Goal: Register for event/course

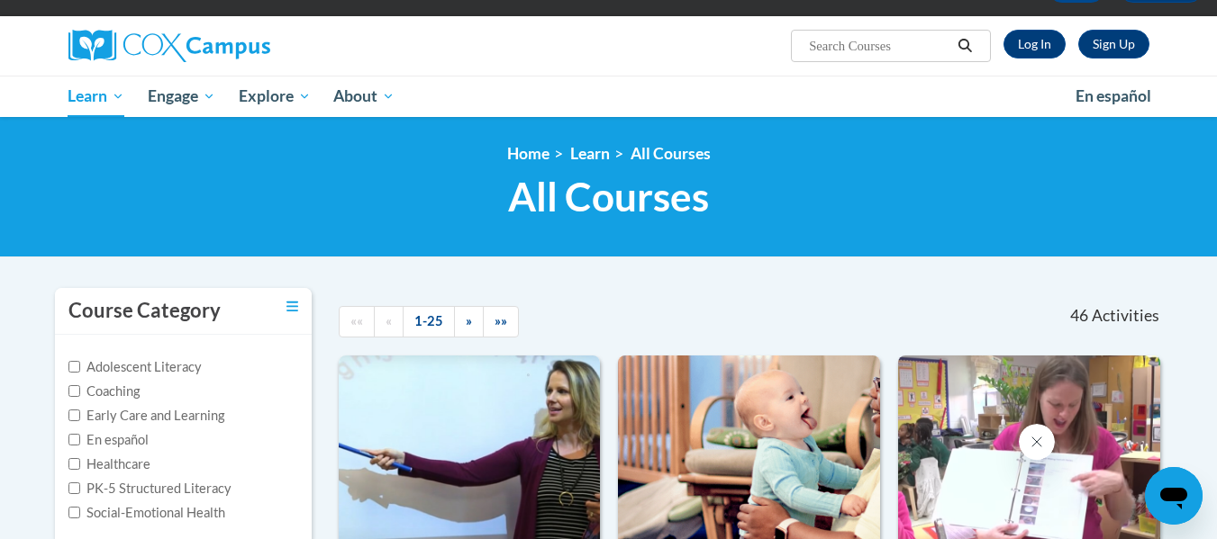
scroll to position [64, 0]
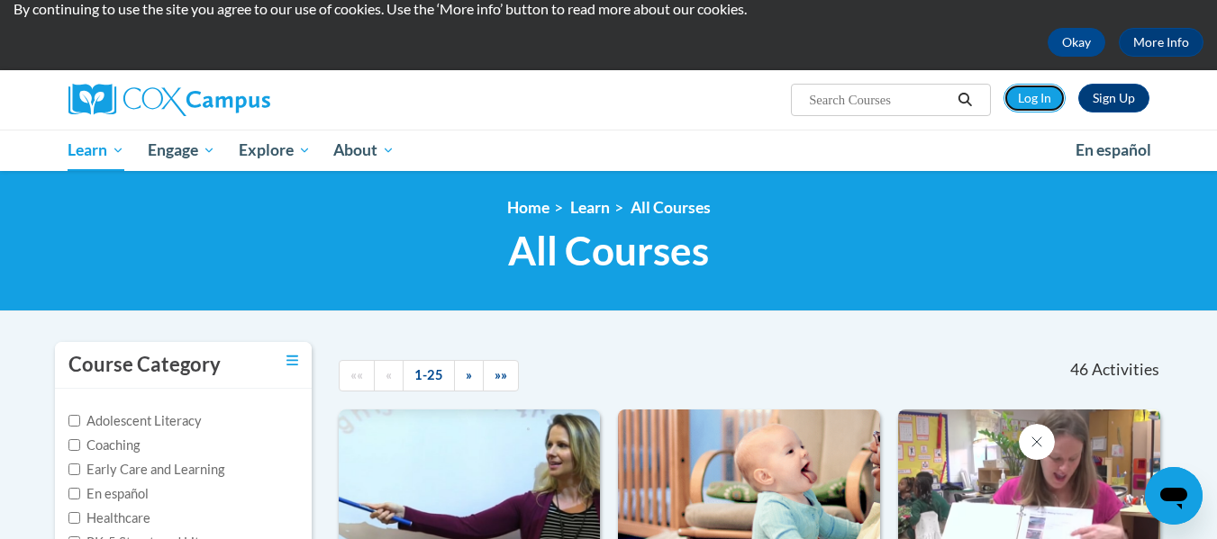
click at [1047, 95] on link "Log In" at bounding box center [1034, 98] width 62 height 29
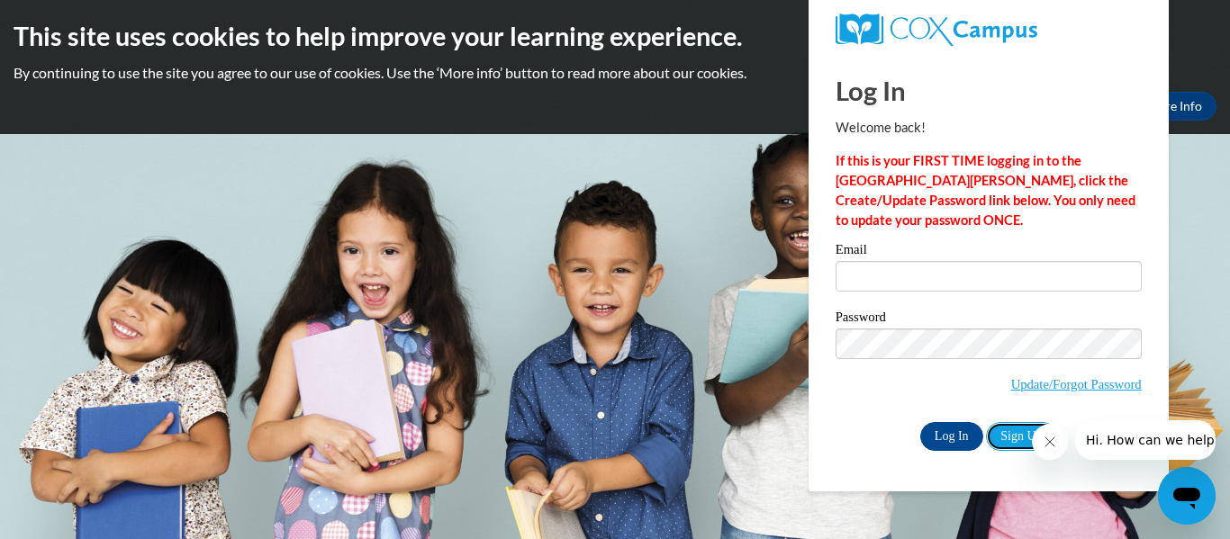
click at [1010, 439] on link "Sign Up" at bounding box center [1021, 436] width 70 height 29
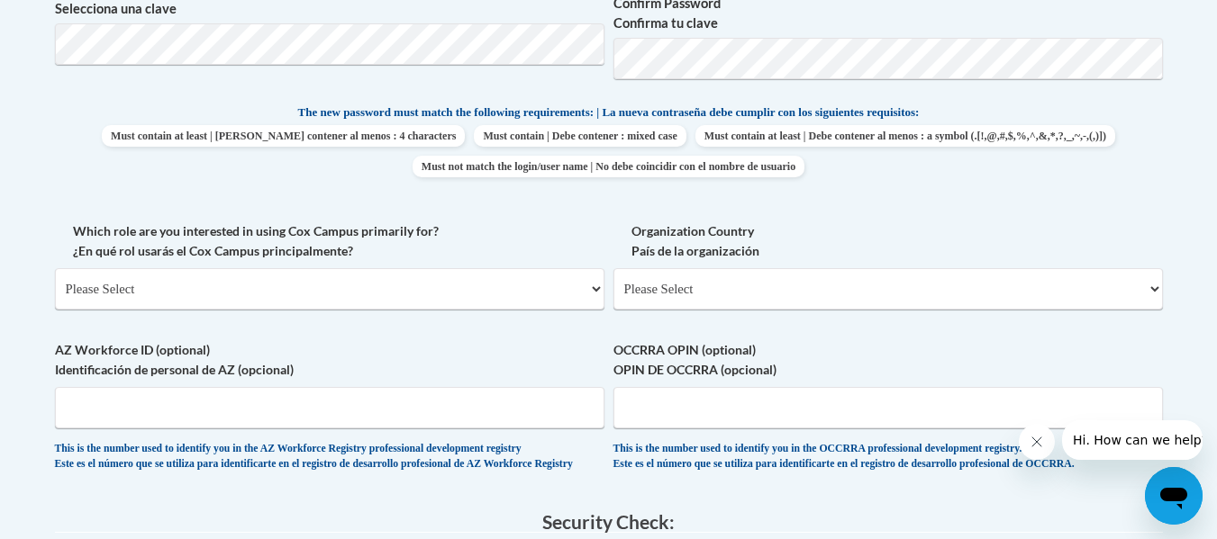
scroll to position [829, 0]
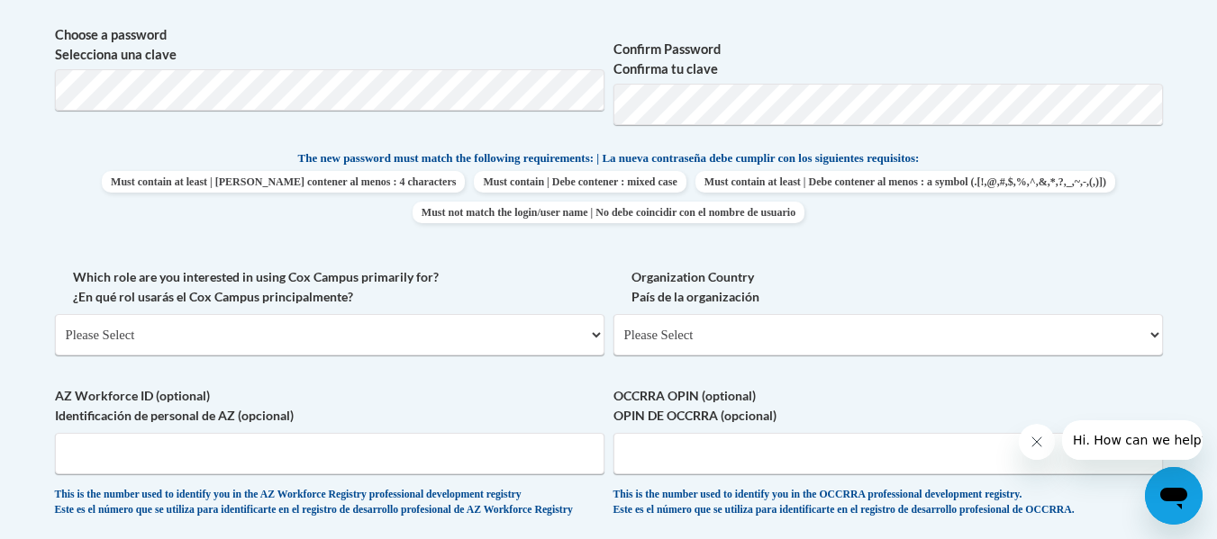
click at [425, 112] on span "Choose a password Selecciona una clave" at bounding box center [329, 82] width 549 height 114
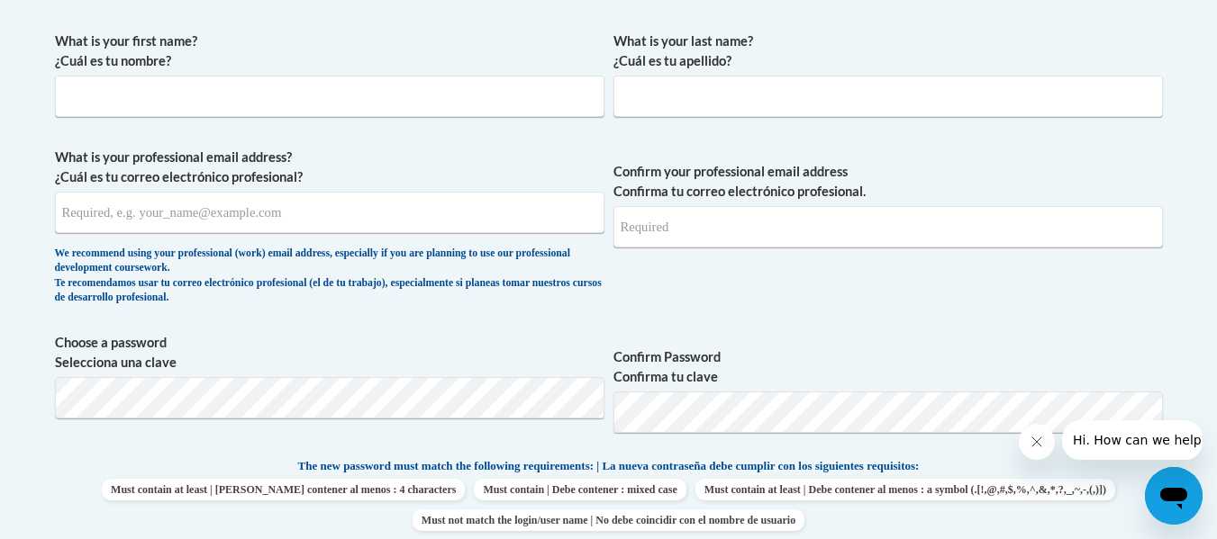
scroll to position [467, 0]
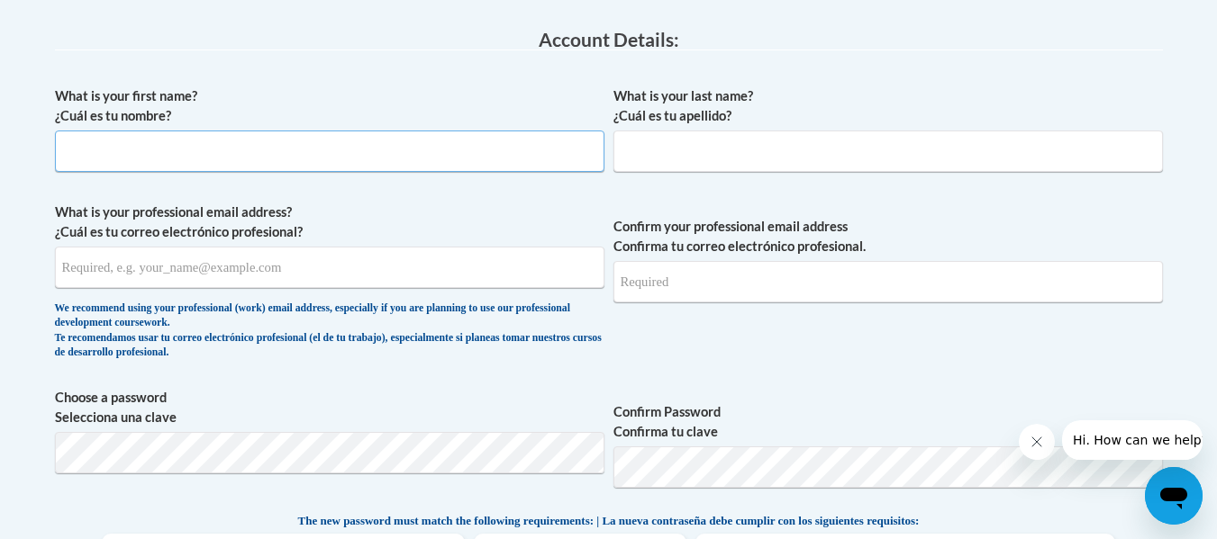
click at [373, 159] on input "What is your first name? ¿Cuál es tu nombre?" at bounding box center [329, 151] width 549 height 41
type input "Kylie"
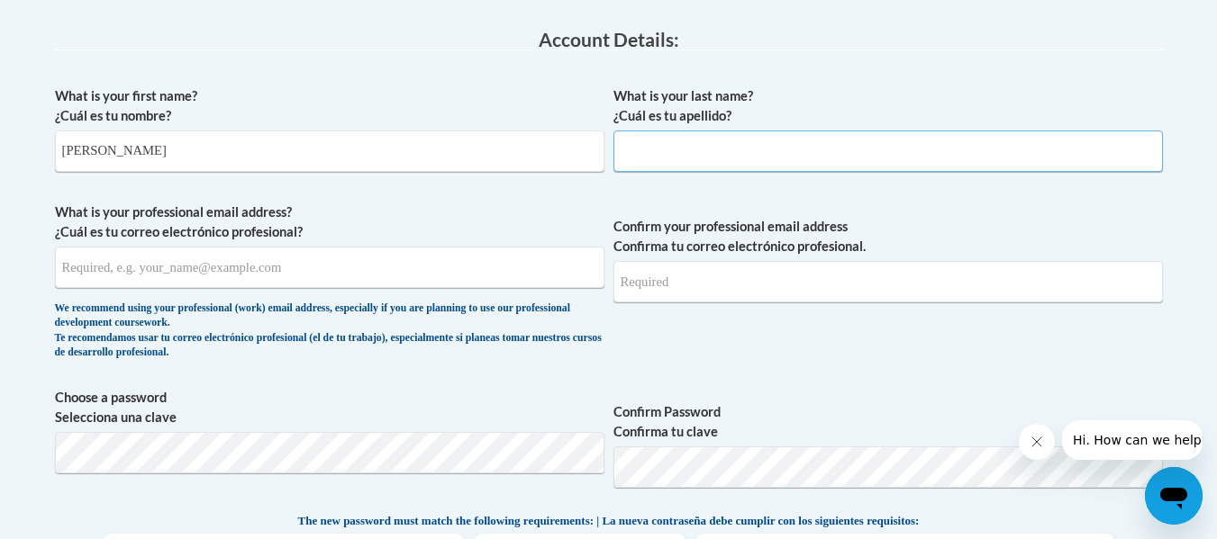
type input "Agan"
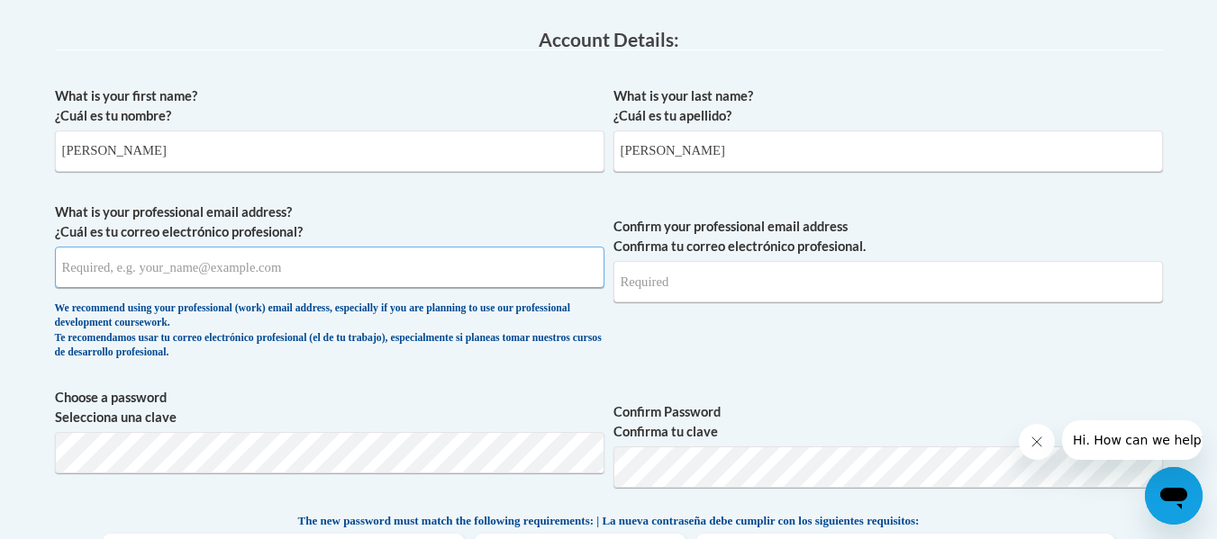
type input "kba07879@uga.edu"
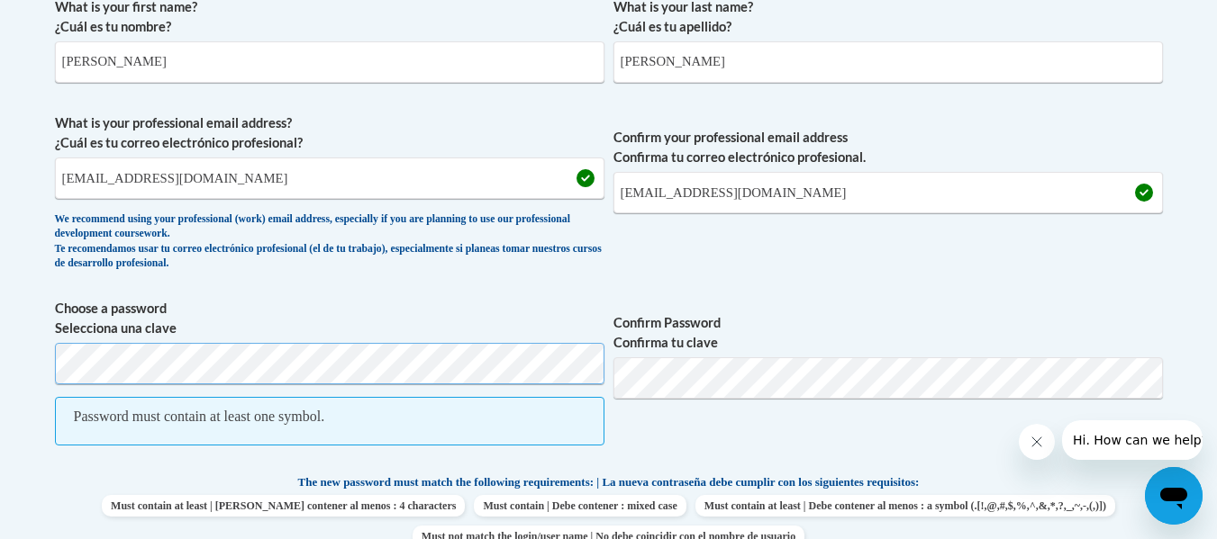
scroll to position [603, 0]
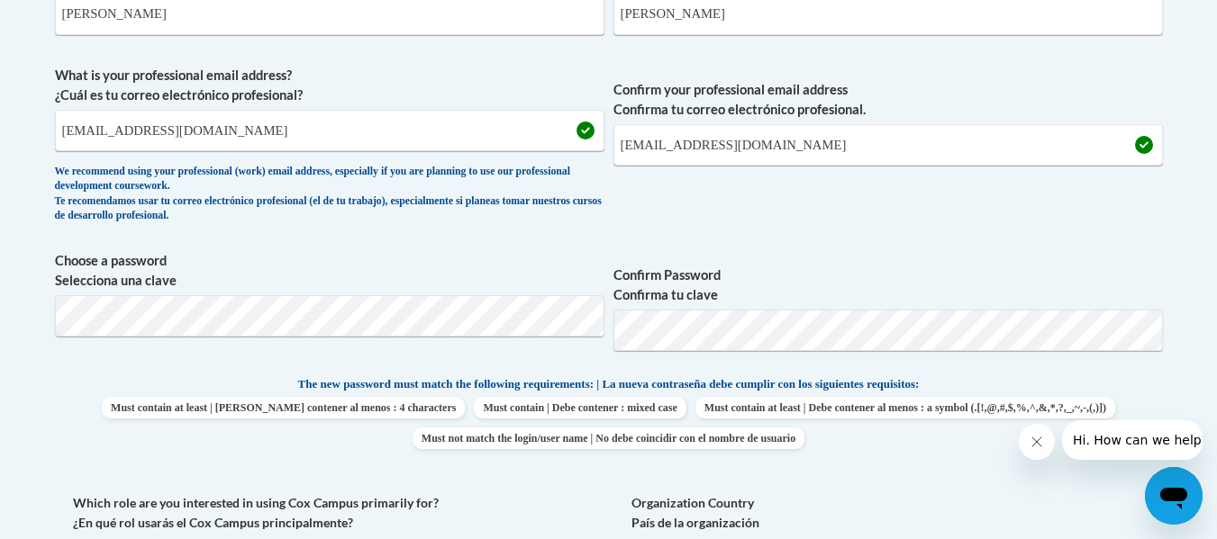
click at [933, 291] on label "Confirm Password Confirma tu clave" at bounding box center [887, 286] width 549 height 40
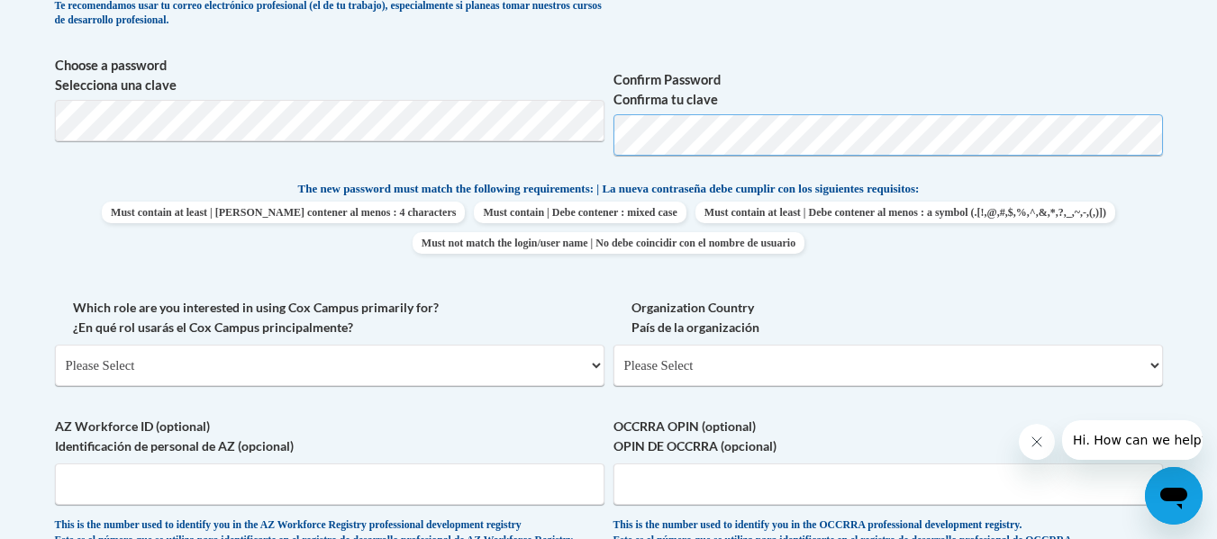
scroll to position [800, 0]
click at [516, 368] on select "Please Select College/University | Colegio/Universidad Community/Nonprofit Part…" at bounding box center [329, 364] width 549 height 41
select select "5a18ea06-2b54-4451-96f2-d152daf9eac5"
click at [55, 344] on select "Please Select College/University | Colegio/Universidad Community/Nonprofit Part…" at bounding box center [329, 364] width 549 height 41
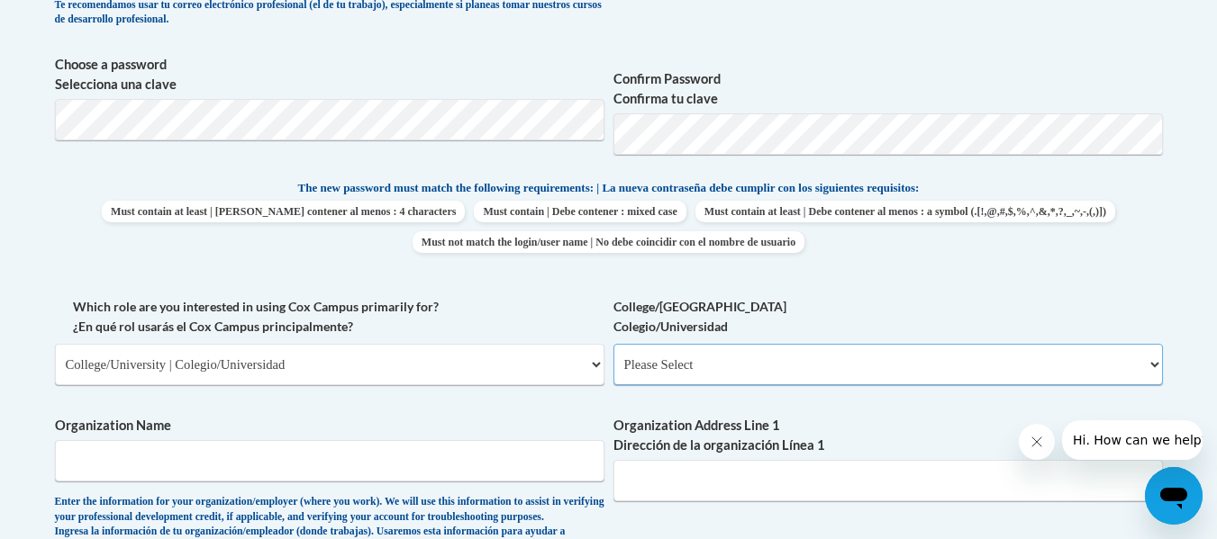
click at [699, 363] on select "Please Select College/University Staff | Empleado universitario College/Univers…" at bounding box center [887, 364] width 549 height 41
select select "99b32b07-cffc-426c-8bf6-0cd77760d84b"
click at [613, 344] on select "Please Select College/University Staff | Empleado universitario College/Univers…" at bounding box center [887, 364] width 549 height 41
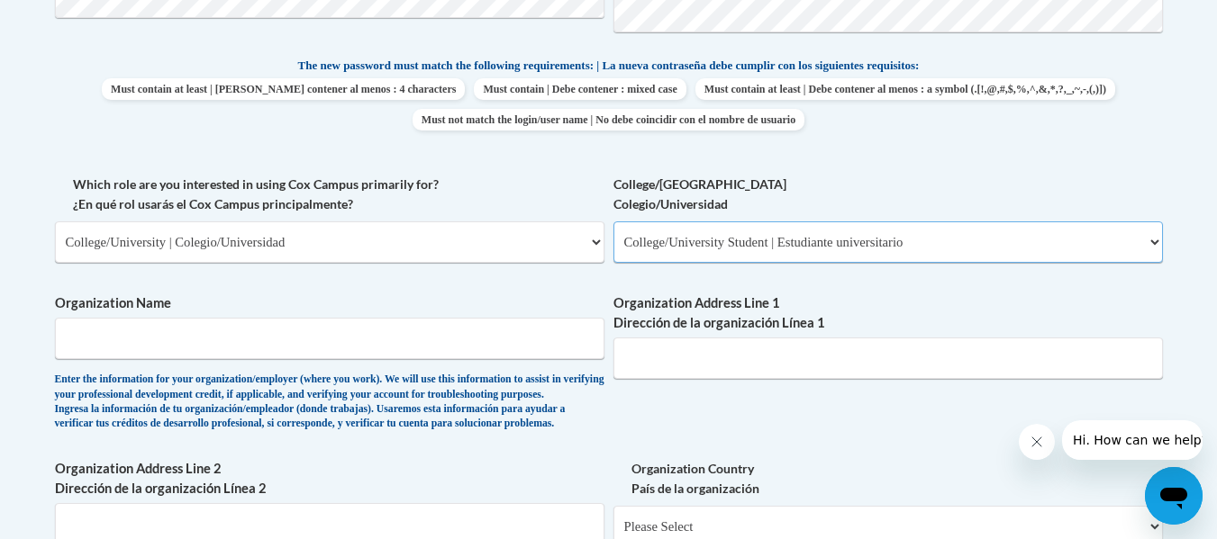
scroll to position [955, 0]
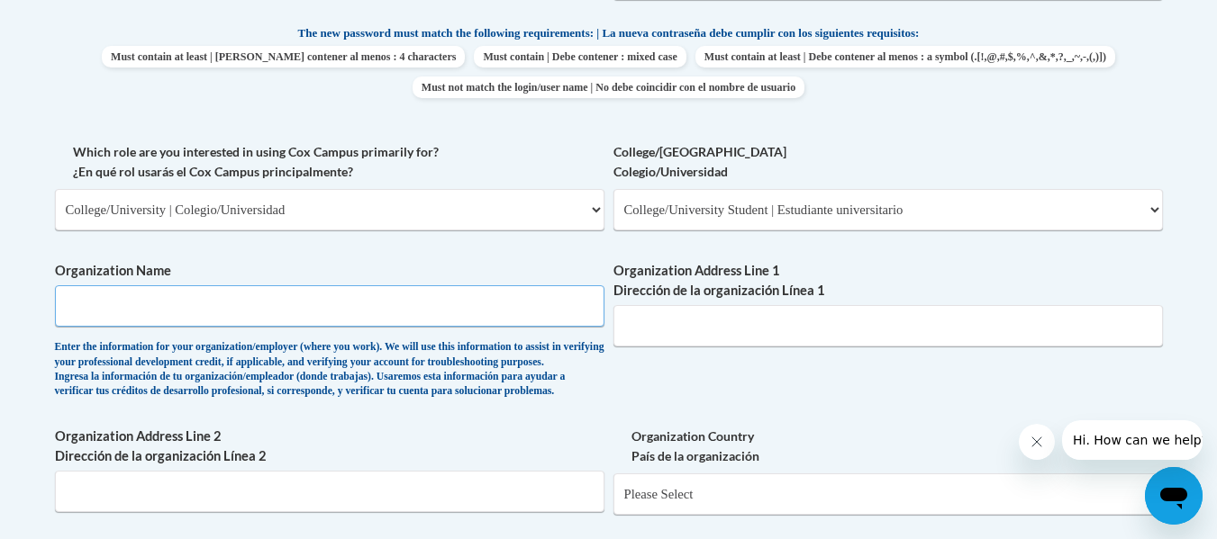
click at [363, 298] on input "Organization Name" at bounding box center [329, 305] width 549 height 41
type input "u"
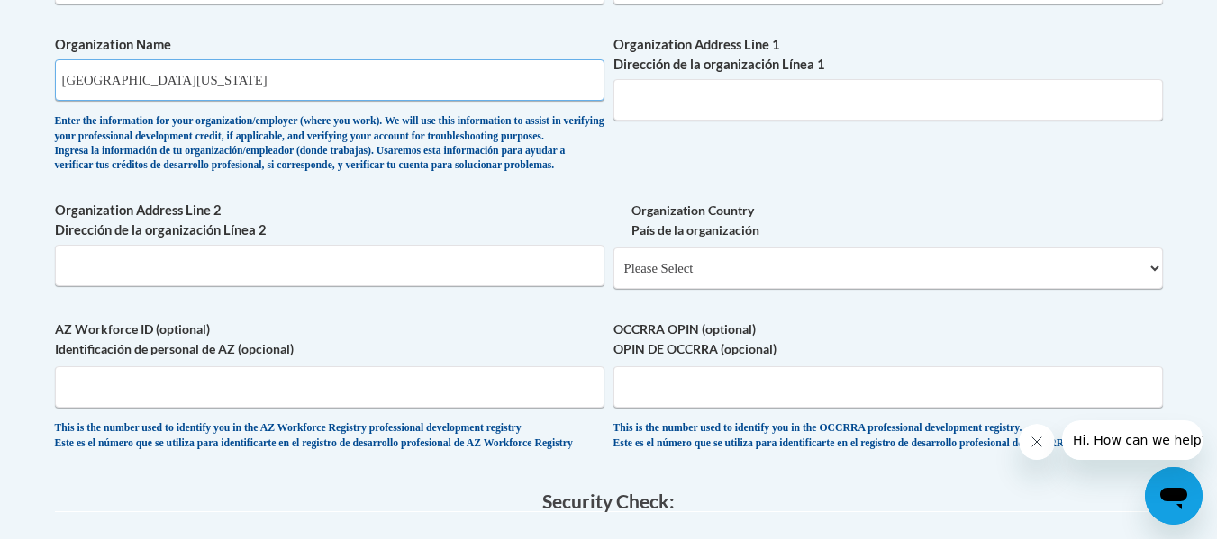
scroll to position [1191, 0]
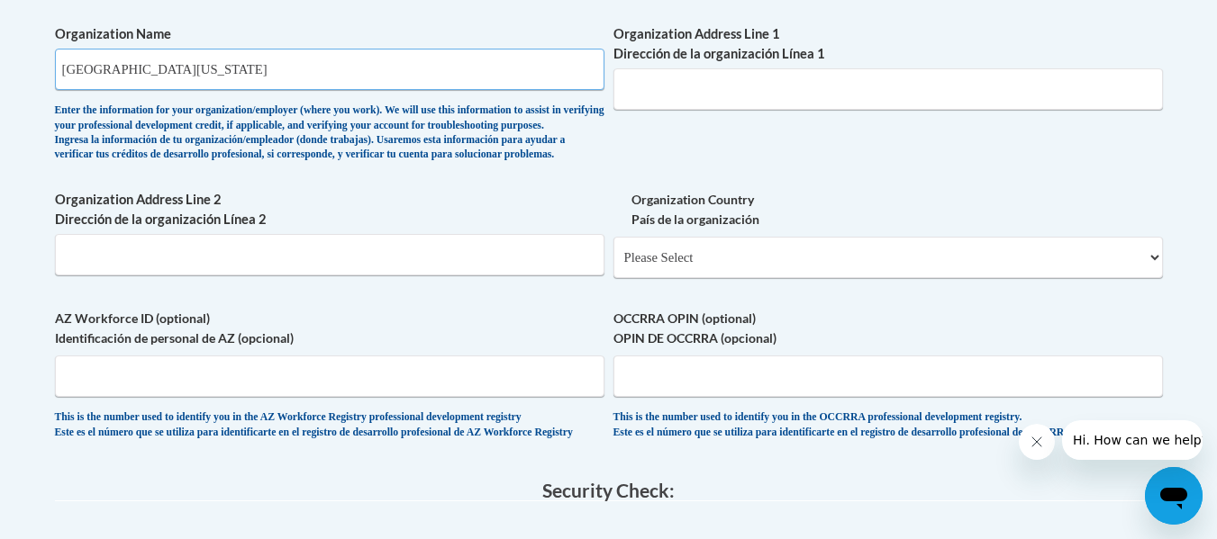
type input "University of Georgia"
click at [706, 278] on select "Please Select United States | Estados Unidos Outside of the United States | Fue…" at bounding box center [887, 257] width 549 height 41
select select "ad49bcad-a171-4b2e-b99c-48b446064914"
click at [613, 266] on select "Please Select United States | Estados Unidos Outside of the United States | Fue…" at bounding box center [887, 257] width 549 height 41
select select
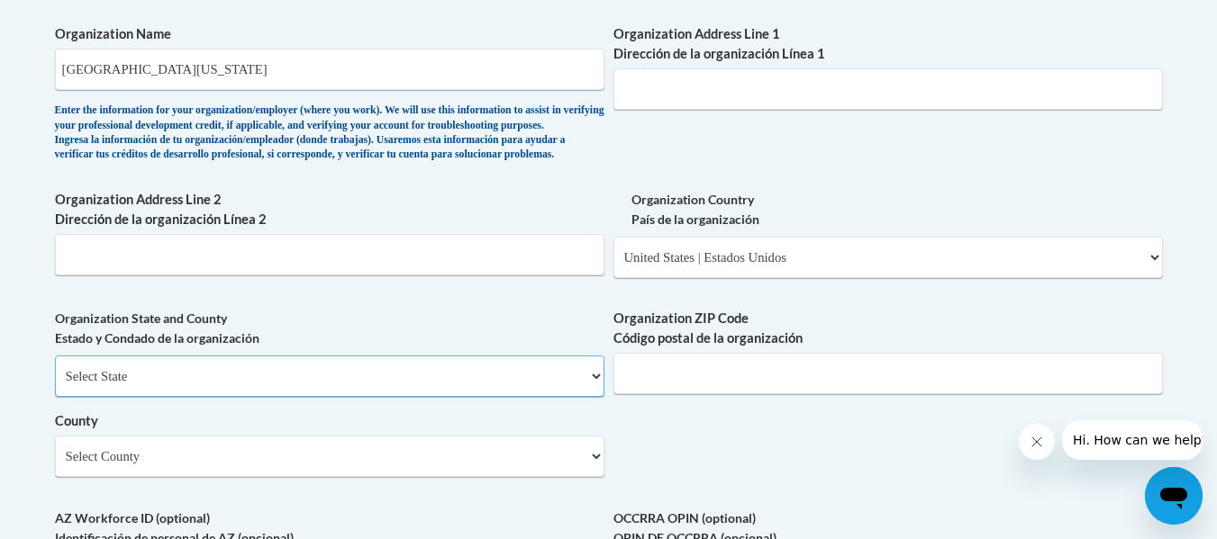
click at [495, 397] on select "Select State Alabama Alaska Arizona Arkansas California Colorado Connecticut De…" at bounding box center [329, 376] width 549 height 41
select select "Georgia"
click at [55, 385] on select "Select State Alabama Alaska Arizona Arkansas California Colorado Connecticut De…" at bounding box center [329, 376] width 549 height 41
click at [829, 394] on input "Organization ZIP Code Código postal de la organización" at bounding box center [887, 373] width 549 height 41
type input "3"
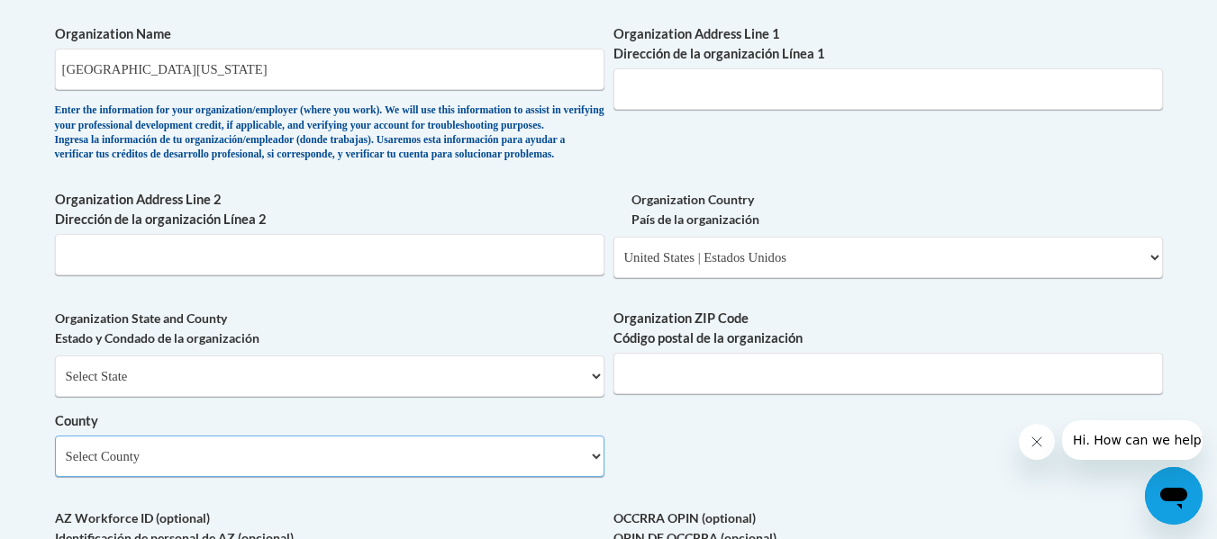
click at [562, 477] on select "Select County Appling Atkinson Bacon Baker Baldwin Banks Barrow Bartow Ben Hill…" at bounding box center [329, 456] width 549 height 41
select select "Clarke"
click at [55, 466] on select "Select County Appling Atkinson Bacon Baker Baldwin Banks Barrow Bartow Ben Hill…" at bounding box center [329, 456] width 549 height 41
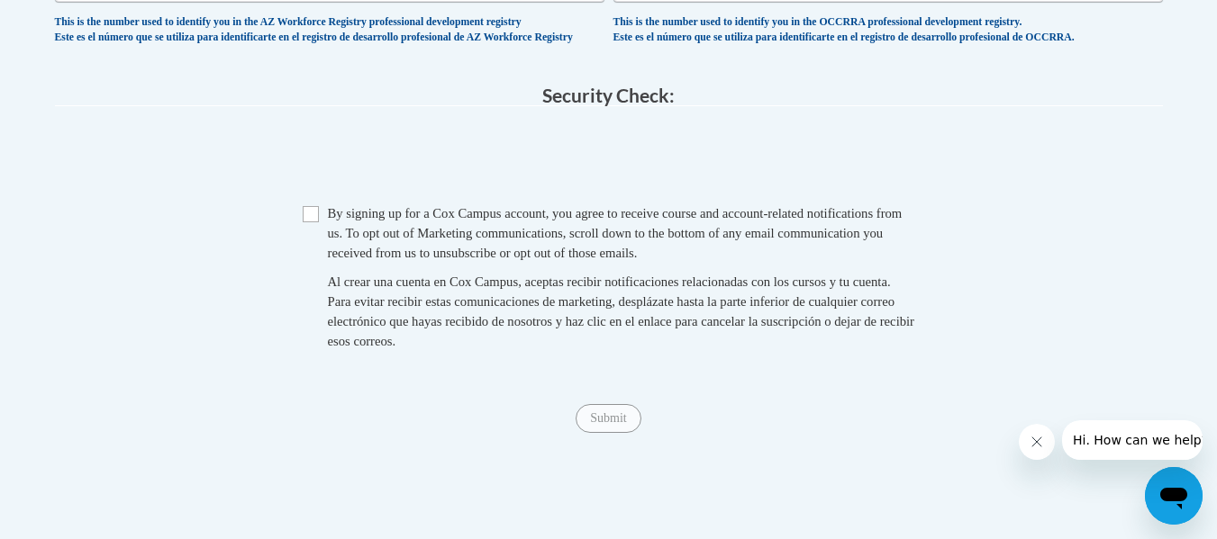
scroll to position [1788, 0]
click at [314, 222] on input "Checkbox" at bounding box center [311, 213] width 16 height 16
checkbox input "true"
click at [614, 432] on input "Submit" at bounding box center [607, 417] width 65 height 29
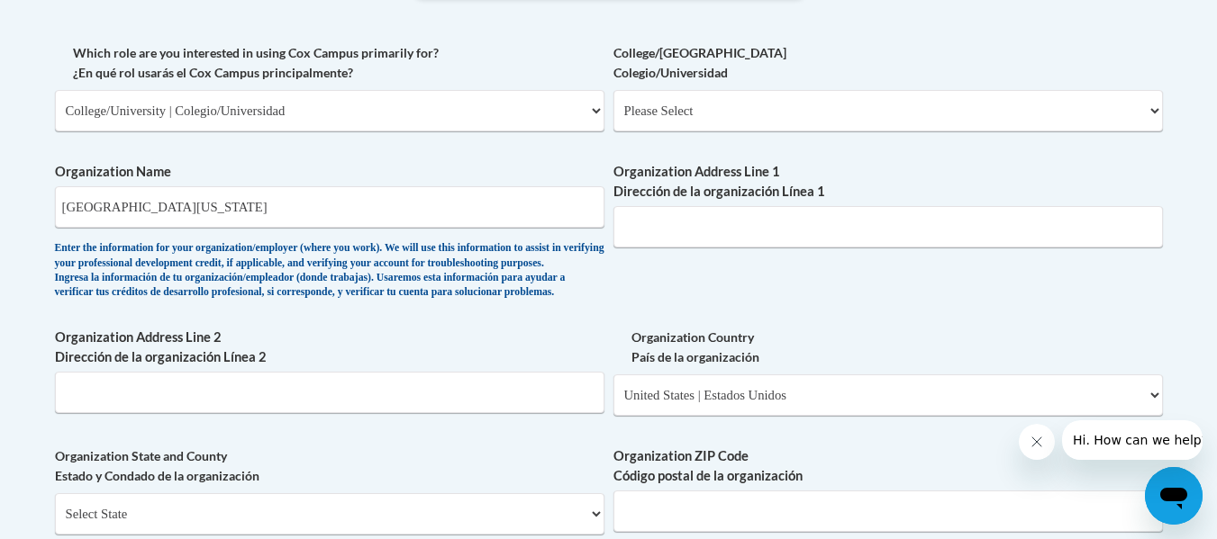
scroll to position [1055, 0]
click at [712, 236] on input "Organization Address Line 1 Dirección de la organización Línea 1" at bounding box center [887, 225] width 549 height 41
paste input "University of Georgia Chapel, Herty Dr, Athens, GA 30602"
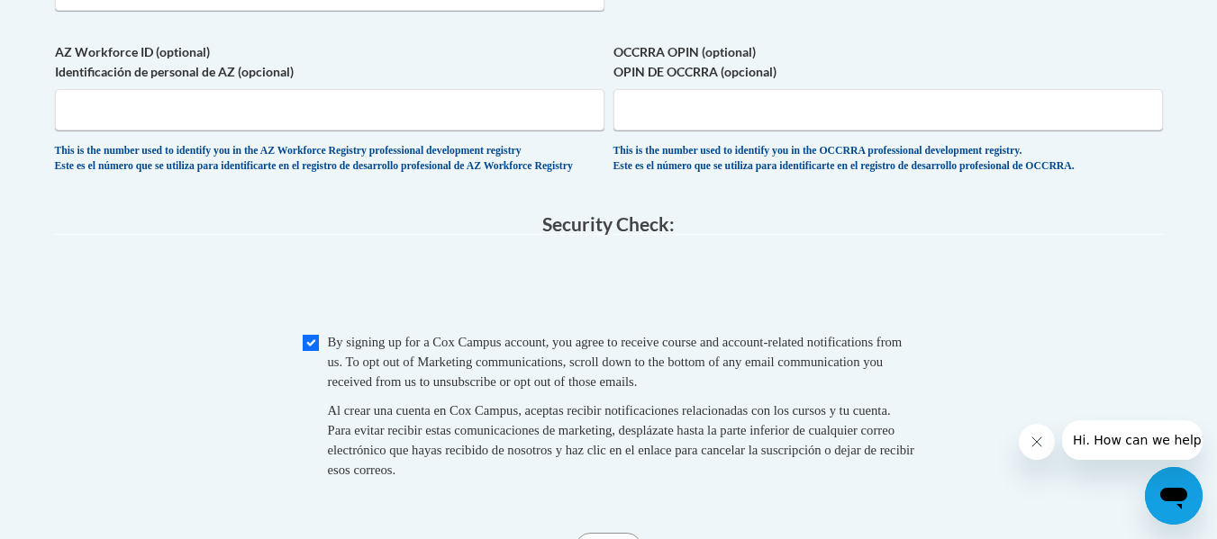
scroll to position [1657, 0]
type input "University of Georgia Chapel, Herty Dr, Athens, GA 30602"
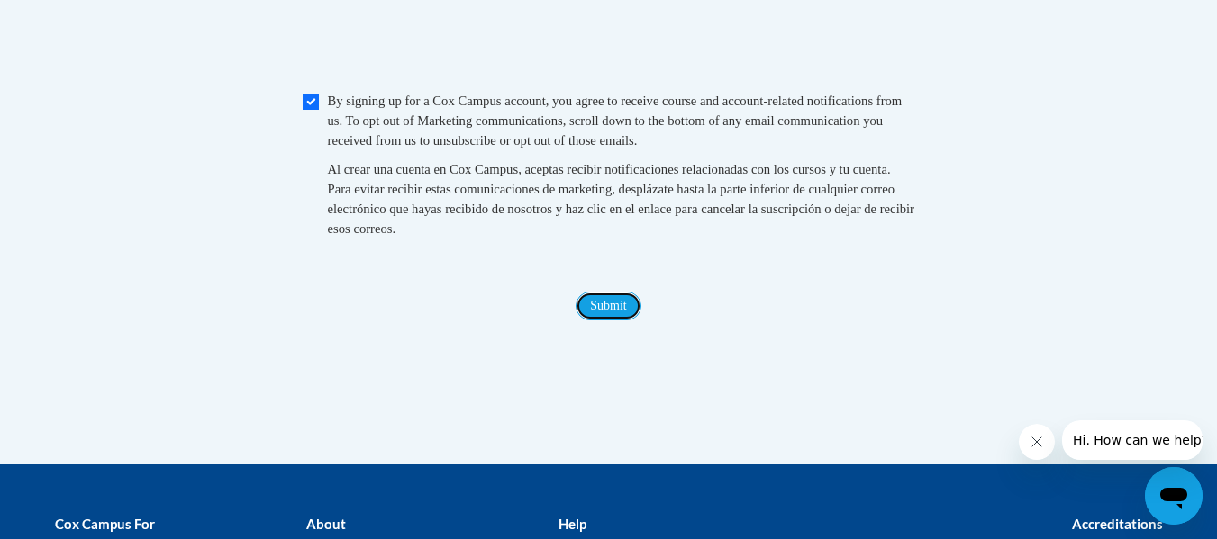
click at [616, 321] on input "Submit" at bounding box center [607, 306] width 65 height 29
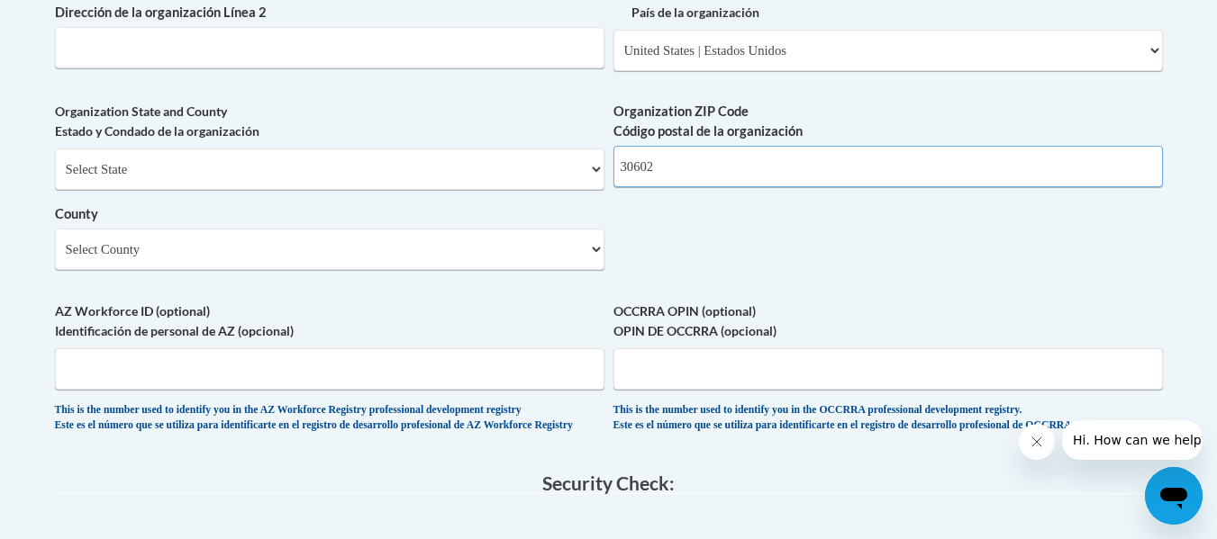
scroll to position [1296, 0]
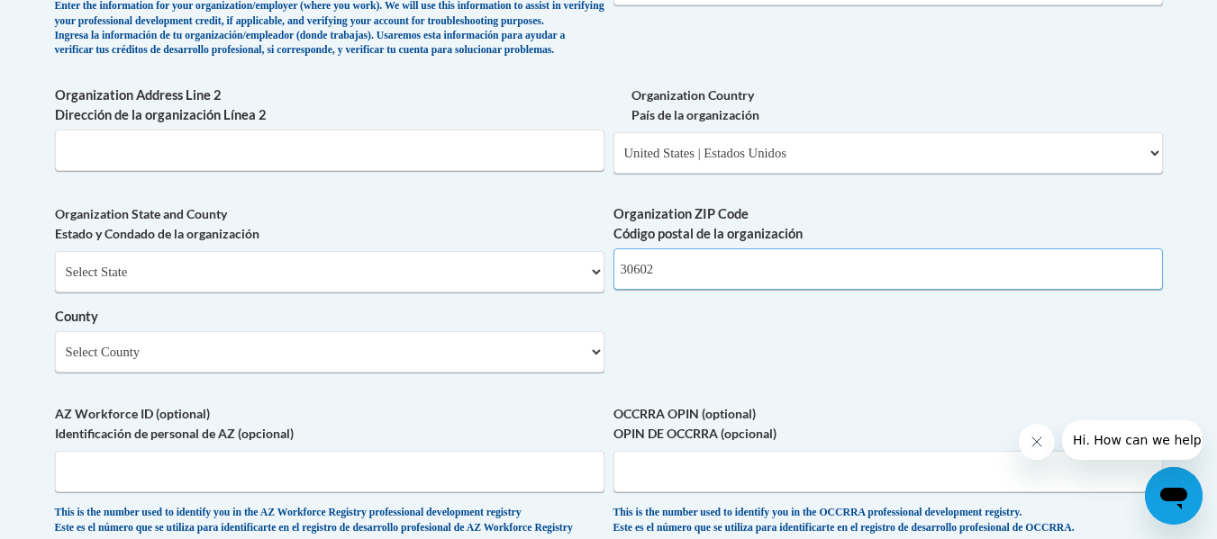
type input "30602"
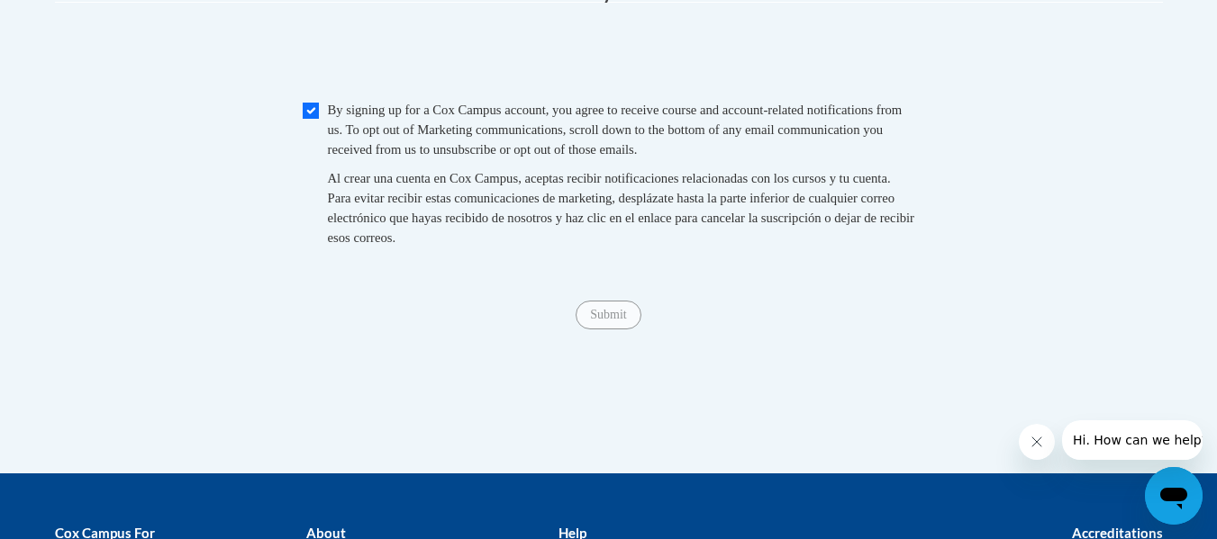
scroll to position [1973, 0]
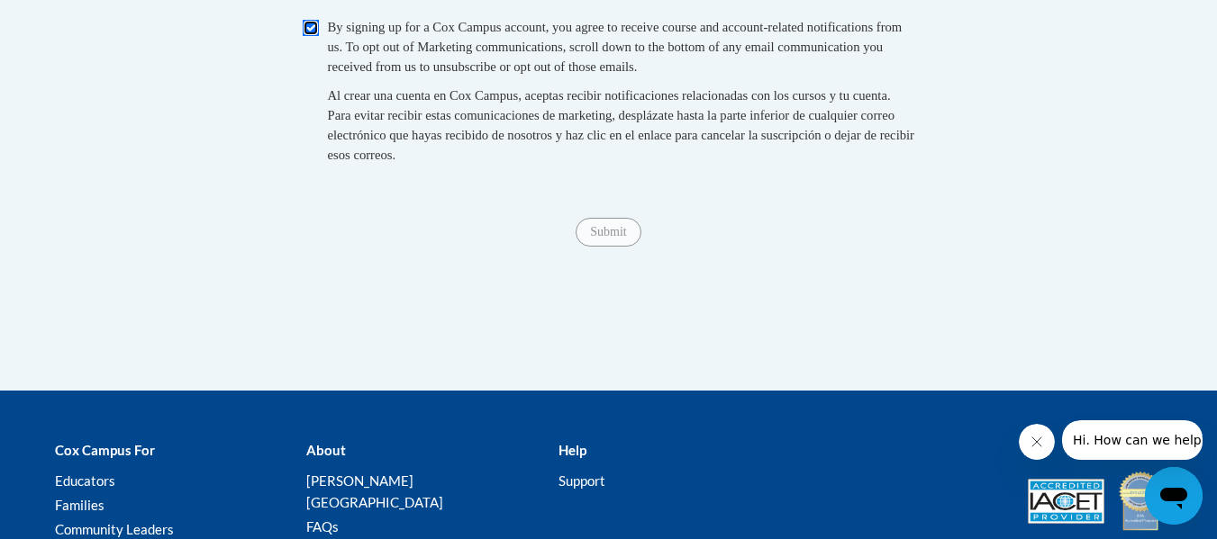
click at [312, 36] on input "Checkbox" at bounding box center [311, 28] width 16 height 16
checkbox input "true"
click at [611, 247] on input "Submit" at bounding box center [607, 232] width 65 height 29
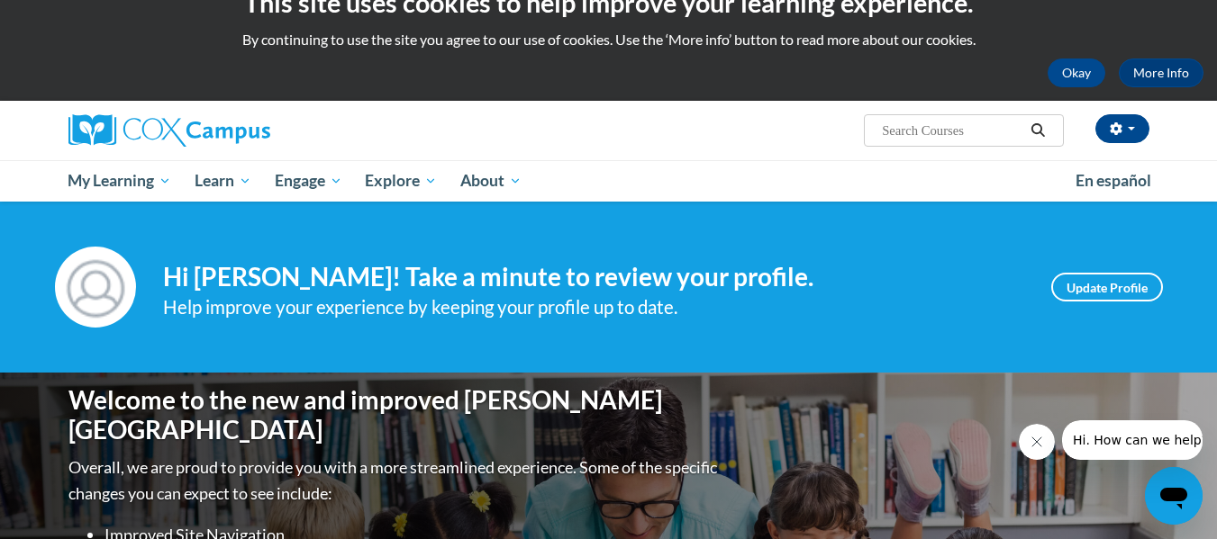
scroll to position [32, 0]
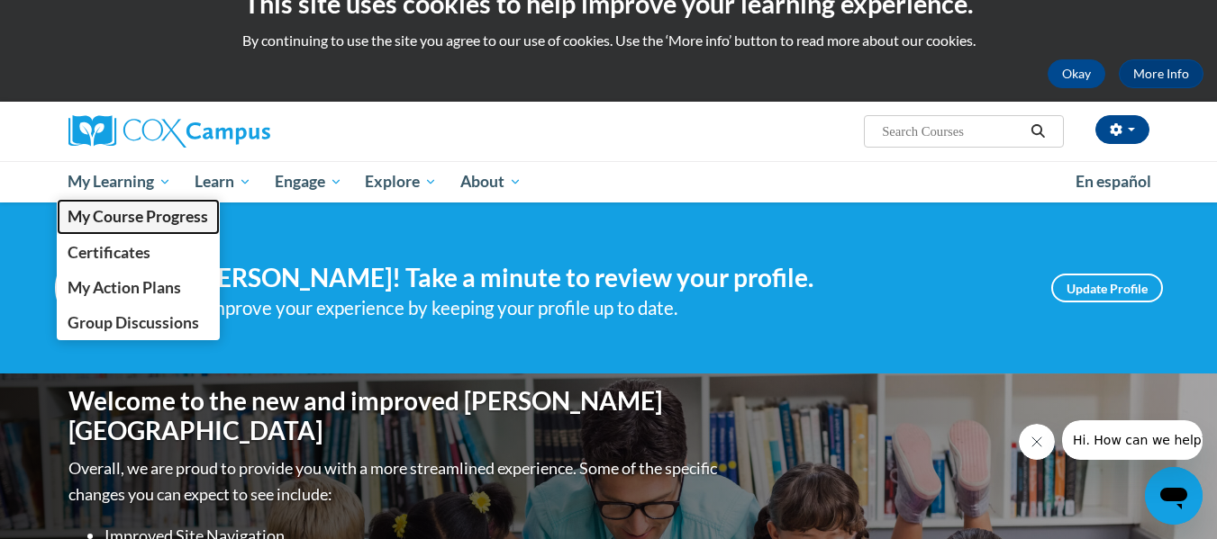
click at [147, 224] on span "My Course Progress" at bounding box center [138, 216] width 140 height 19
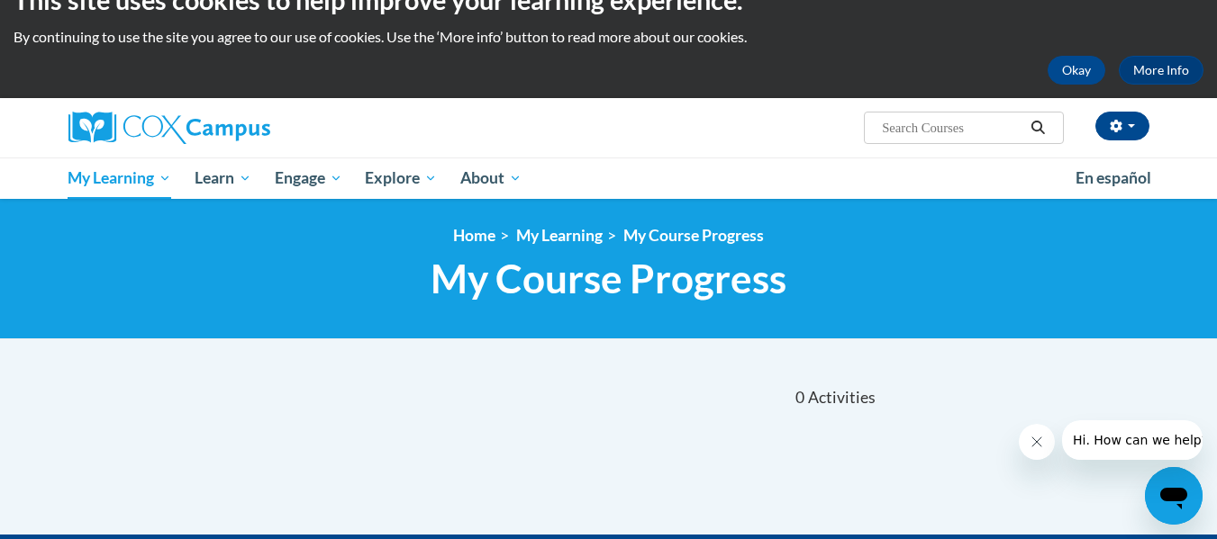
scroll to position [37, 0]
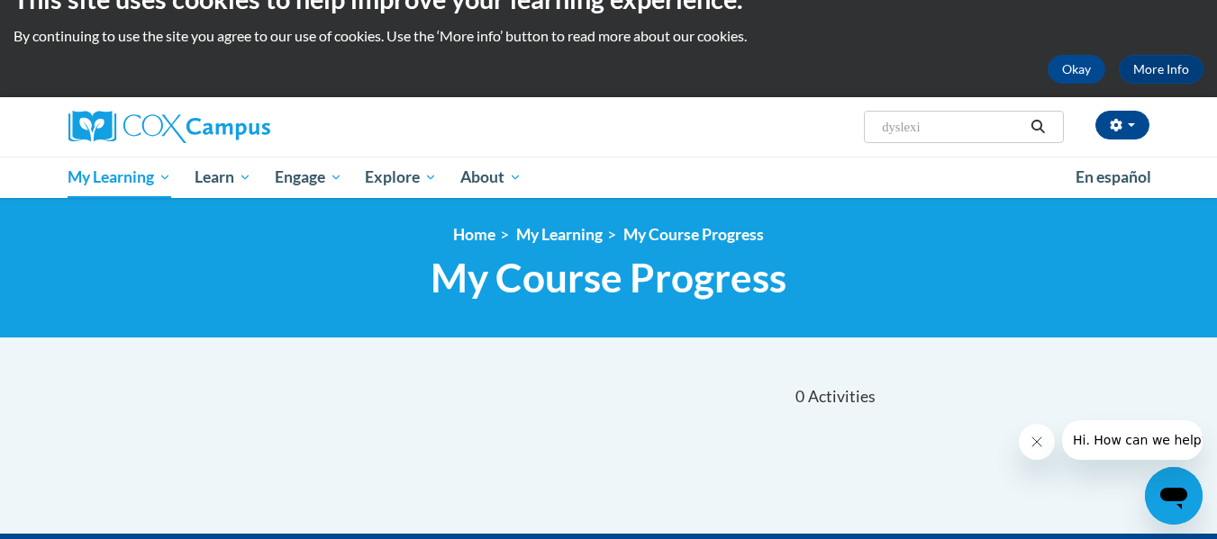
type input "[MEDICAL_DATA]"
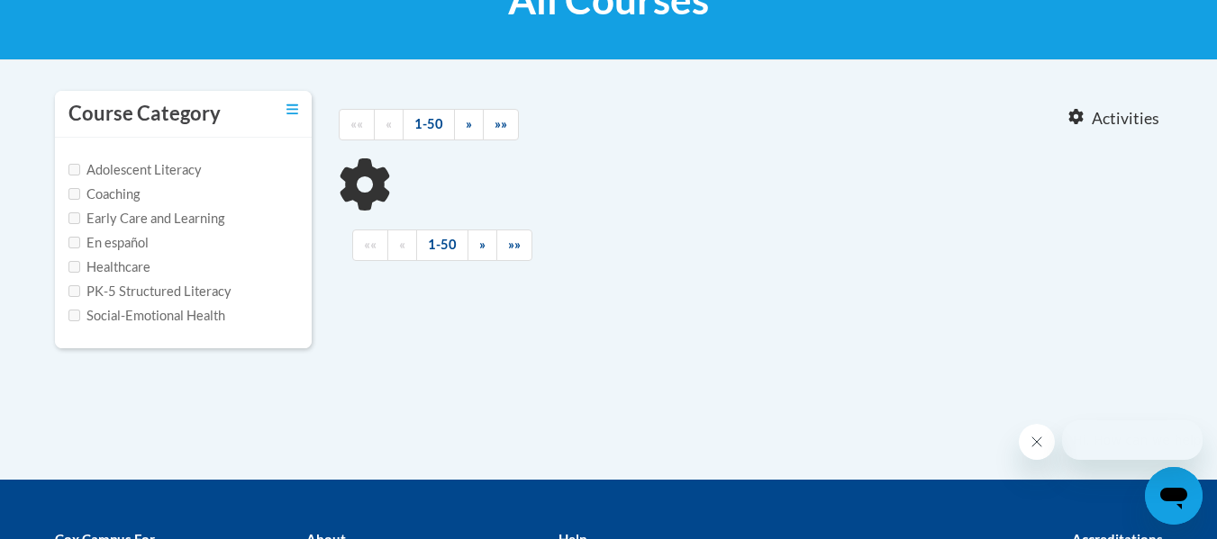
type input "[MEDICAL_DATA]"
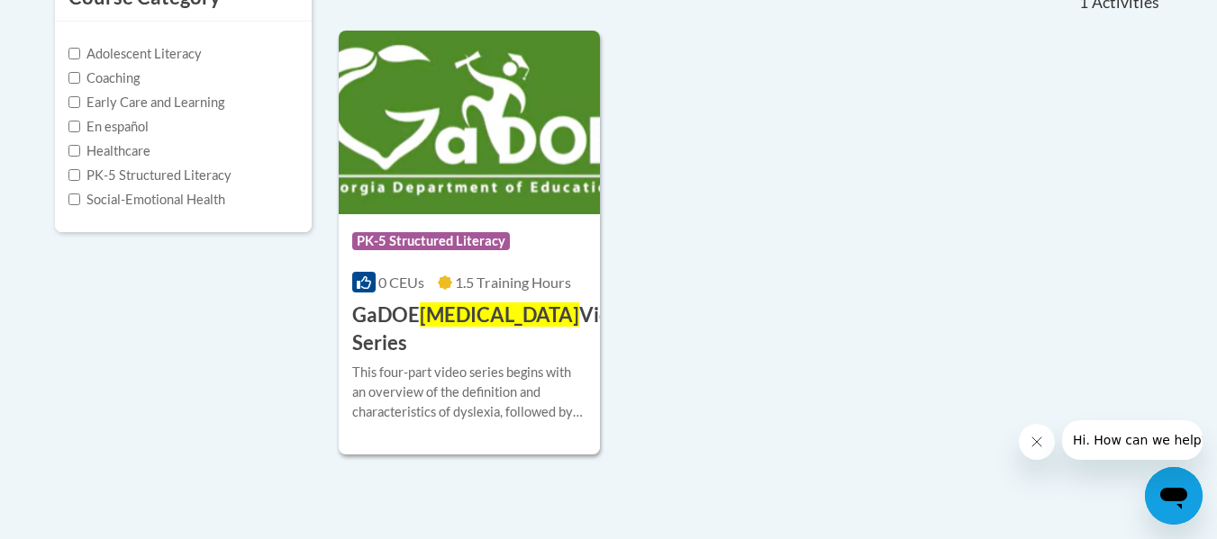
scroll to position [432, 0]
click at [466, 155] on img at bounding box center [470, 122] width 262 height 184
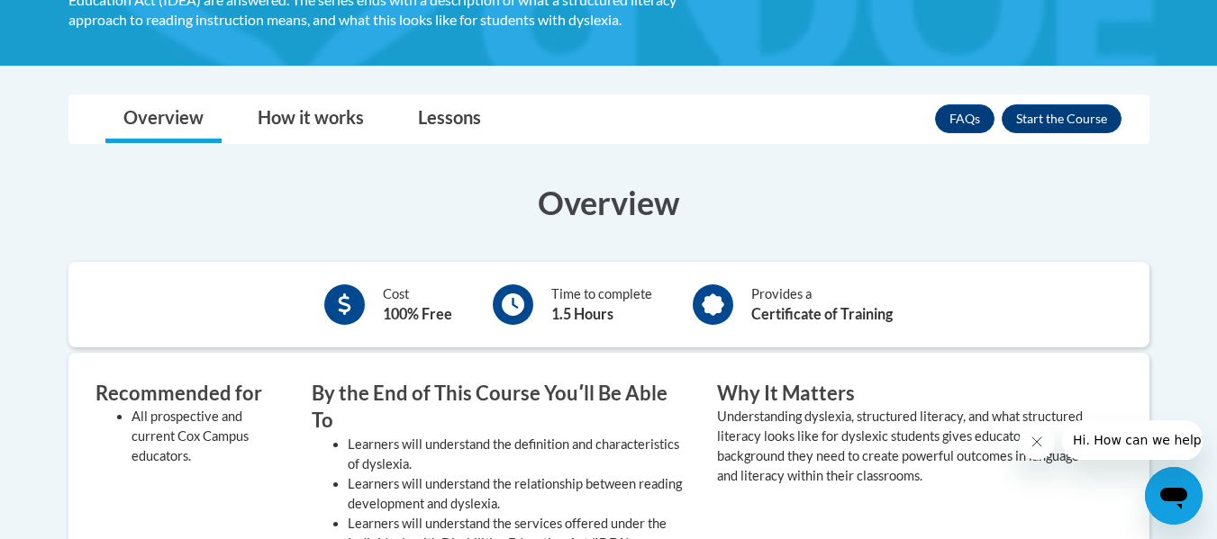
scroll to position [425, 0]
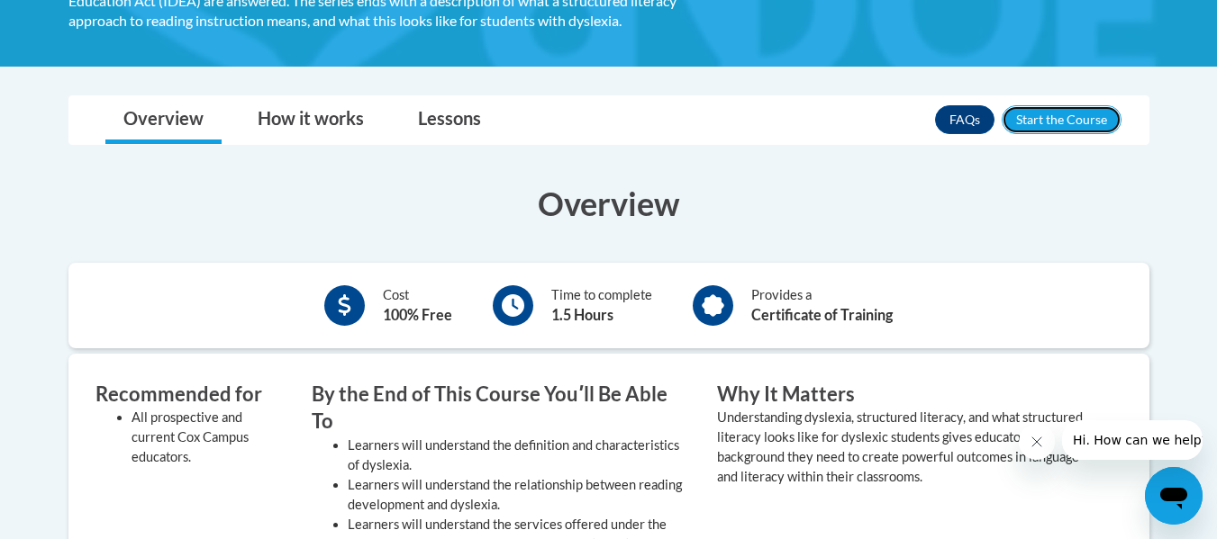
click at [1056, 127] on button "Enroll" at bounding box center [1061, 119] width 120 height 29
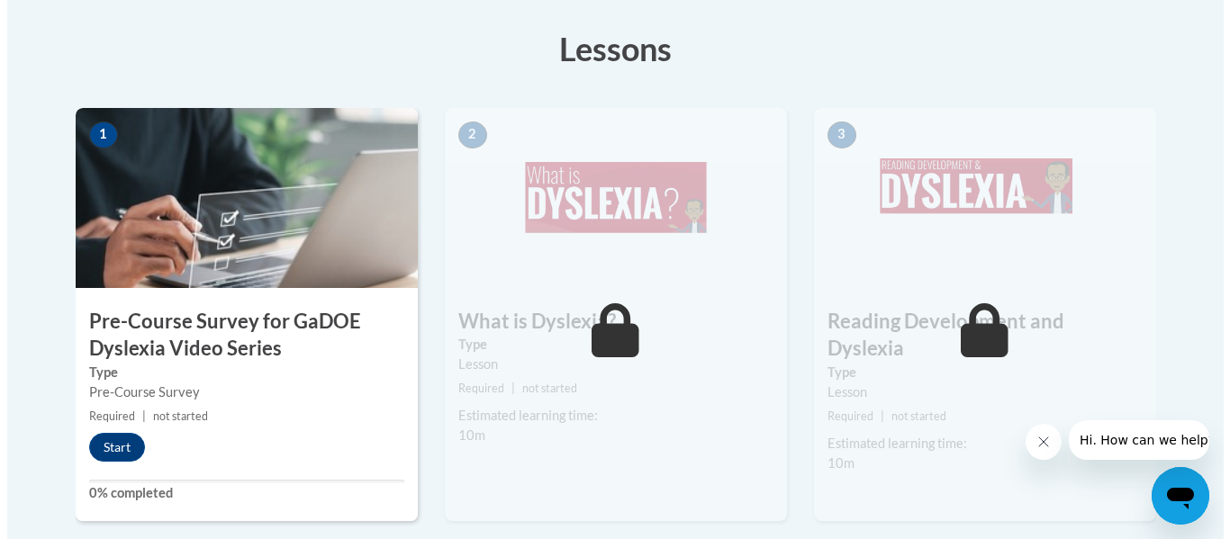
scroll to position [526, 0]
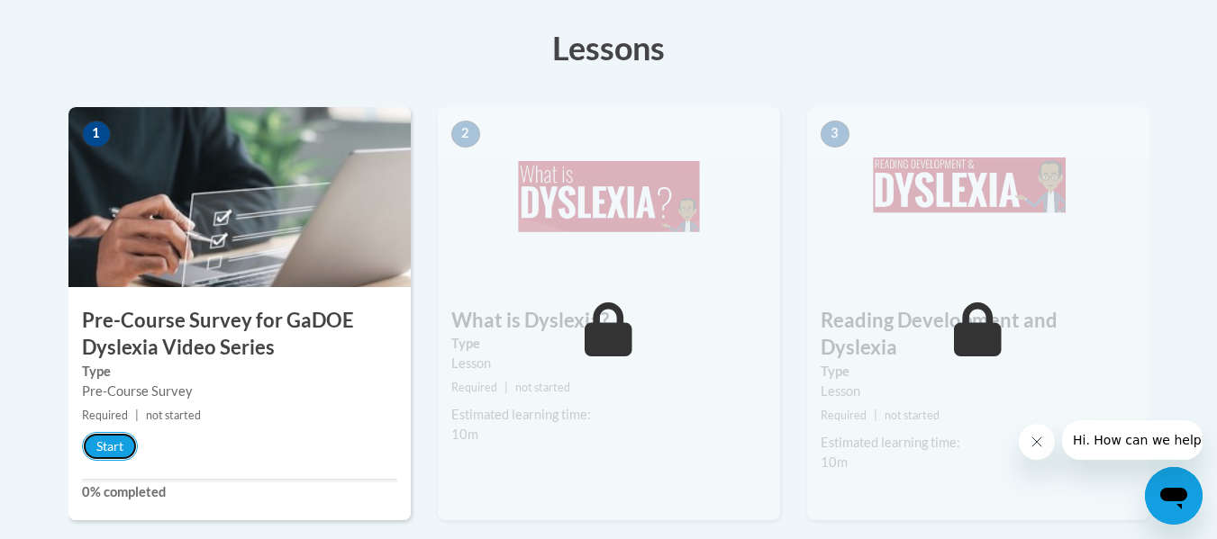
click at [101, 447] on button "Start" at bounding box center [110, 446] width 56 height 29
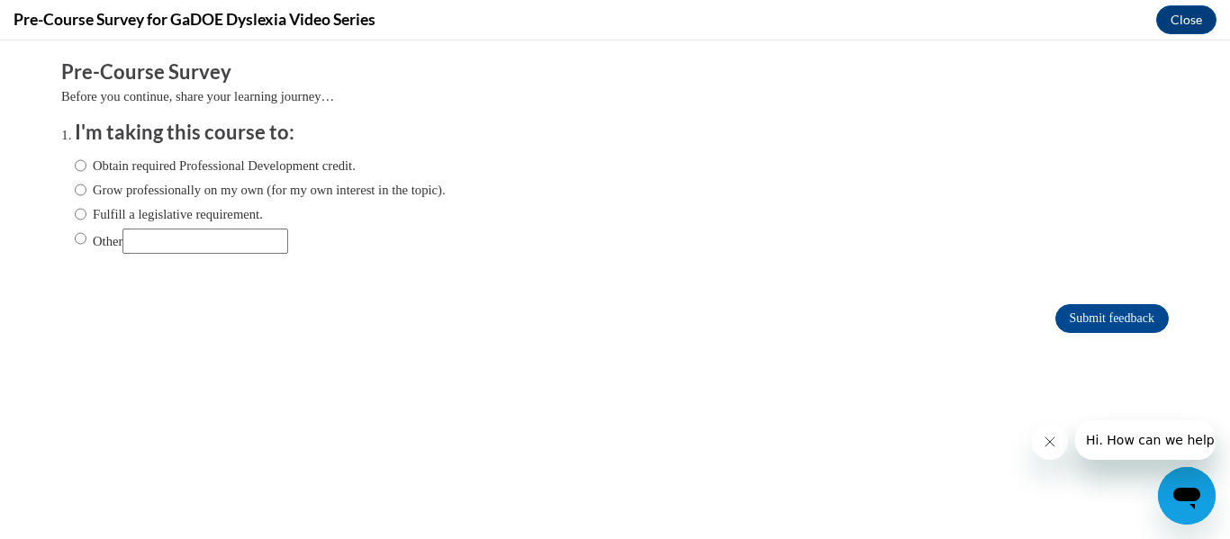
scroll to position [0, 0]
click at [61, 166] on ol "I'm taking this course to: Obtain required Professional Development credit. Gro…" at bounding box center [615, 200] width 1108 height 163
click at [75, 164] on input "Obtain required Professional Development credit." at bounding box center [81, 166] width 12 height 20
radio input "true"
click at [1071, 323] on input "Submit feedback" at bounding box center [1111, 318] width 113 height 29
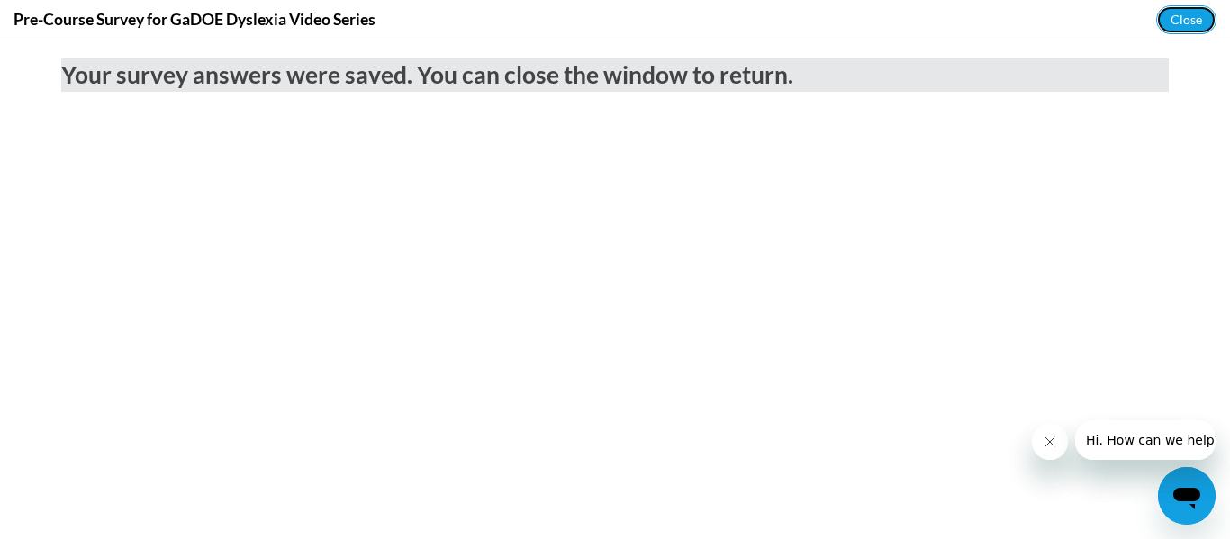
click at [1177, 24] on button "Close" at bounding box center [1186, 19] width 60 height 29
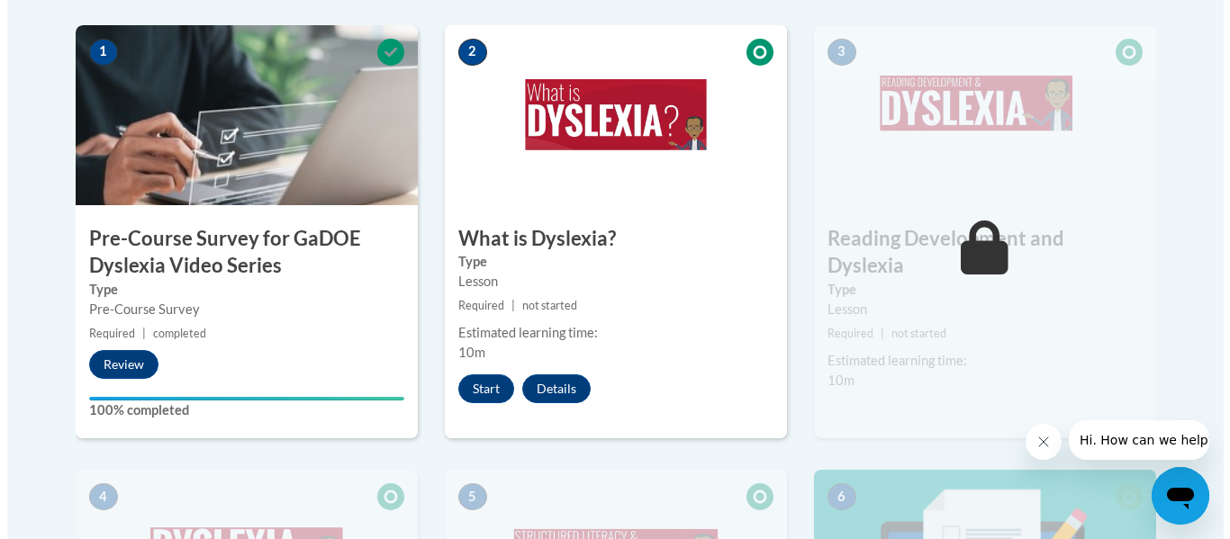
scroll to position [602, 0]
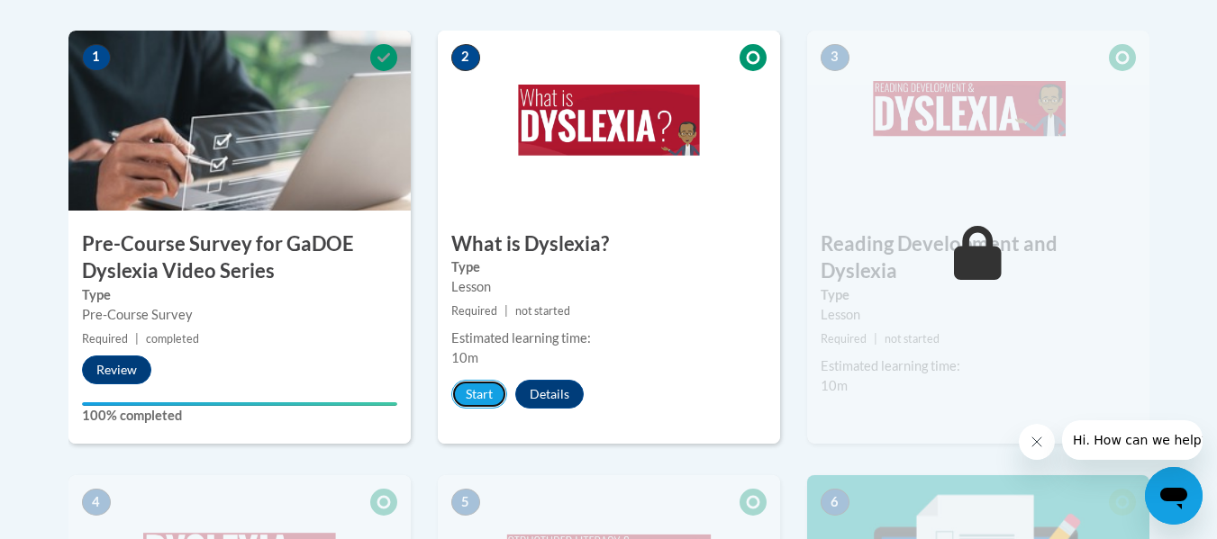
click at [474, 391] on button "Start" at bounding box center [479, 394] width 56 height 29
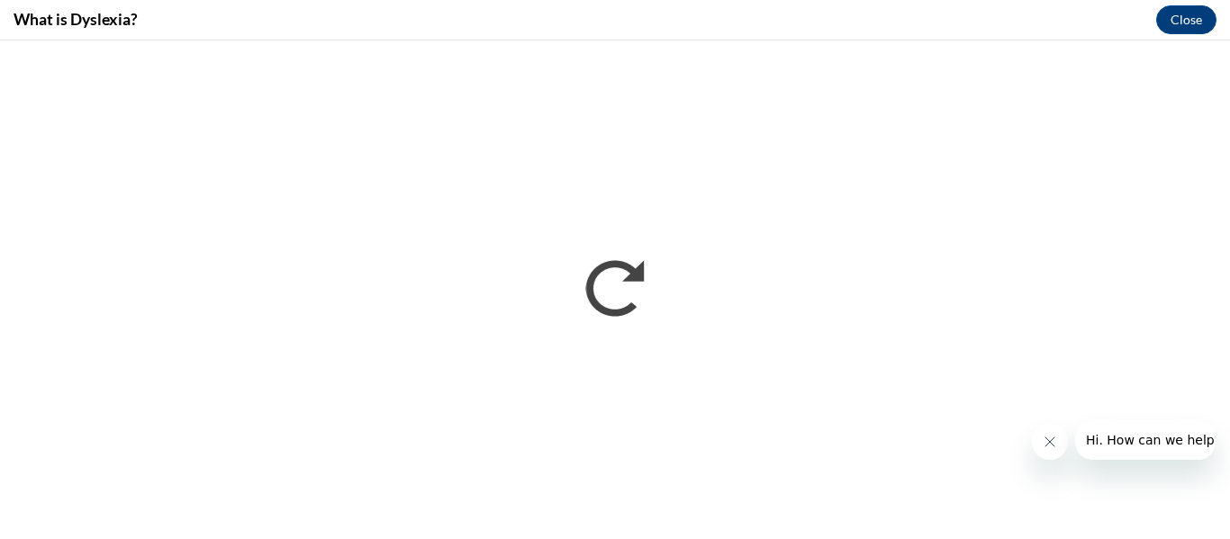
scroll to position [0, 0]
click at [1046, 439] on icon "Close message from company" at bounding box center [1049, 442] width 9 height 9
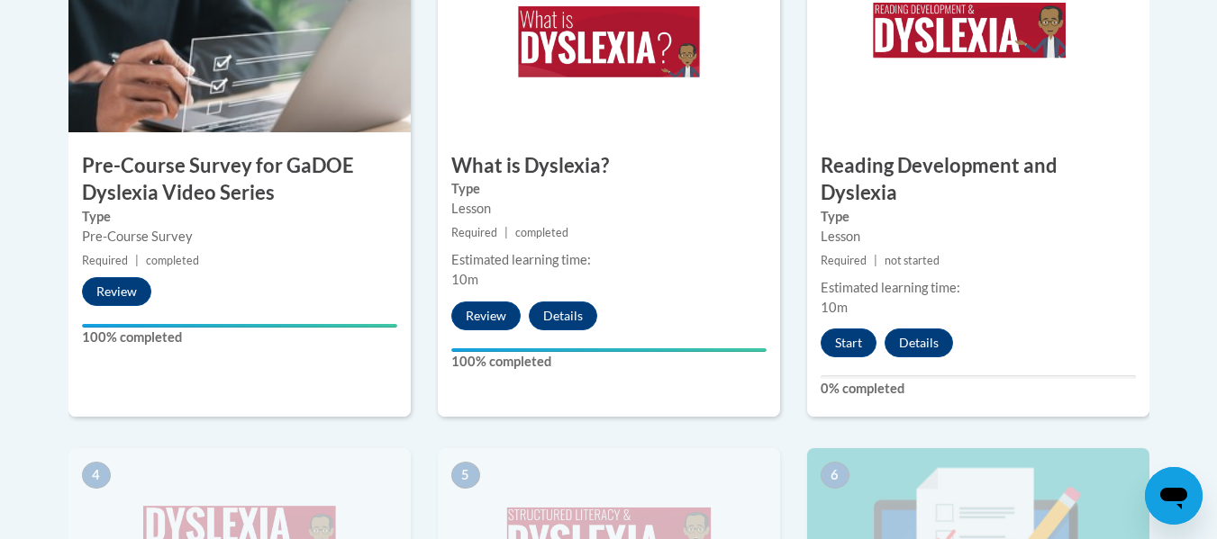
scroll to position [682, 0]
